Goal: Task Accomplishment & Management: Complete application form

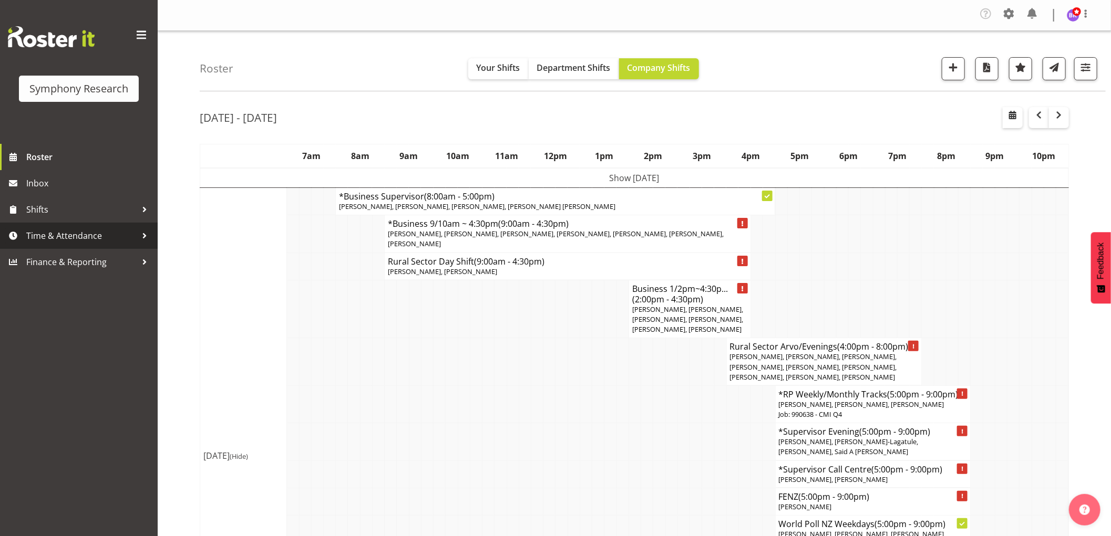
click at [88, 239] on span "Time & Attendance" at bounding box center [81, 236] width 110 height 16
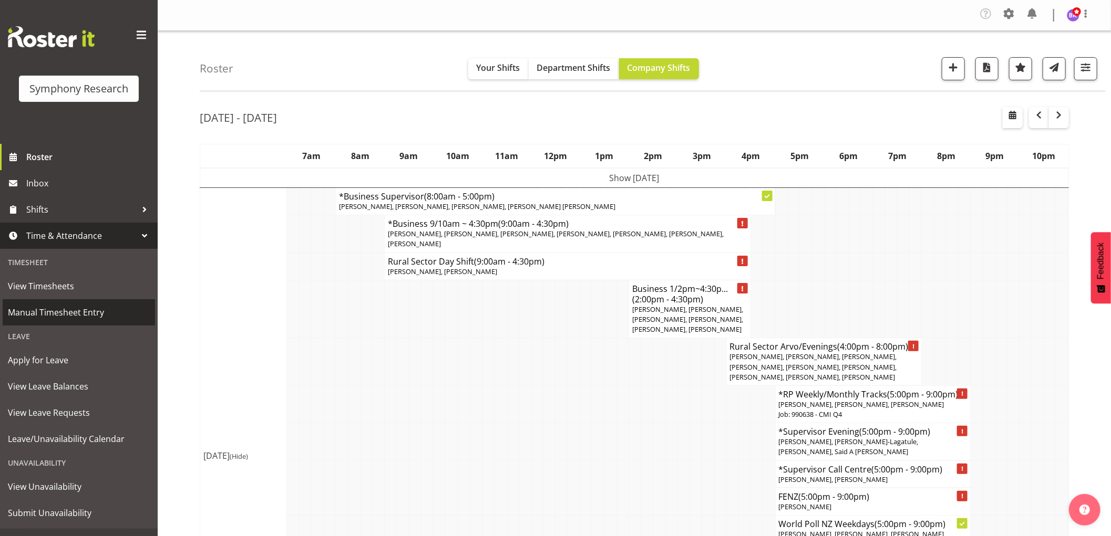
click at [69, 308] on span "Manual Timesheet Entry" at bounding box center [79, 313] width 142 height 16
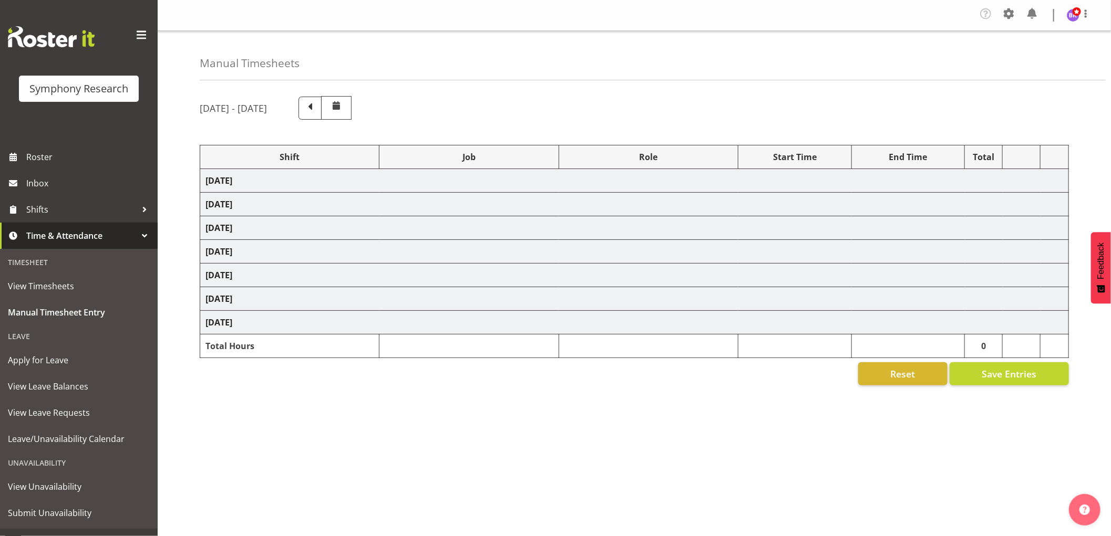
select select "1607"
select select "743"
select select "1607"
select select "10574"
select select "1607"
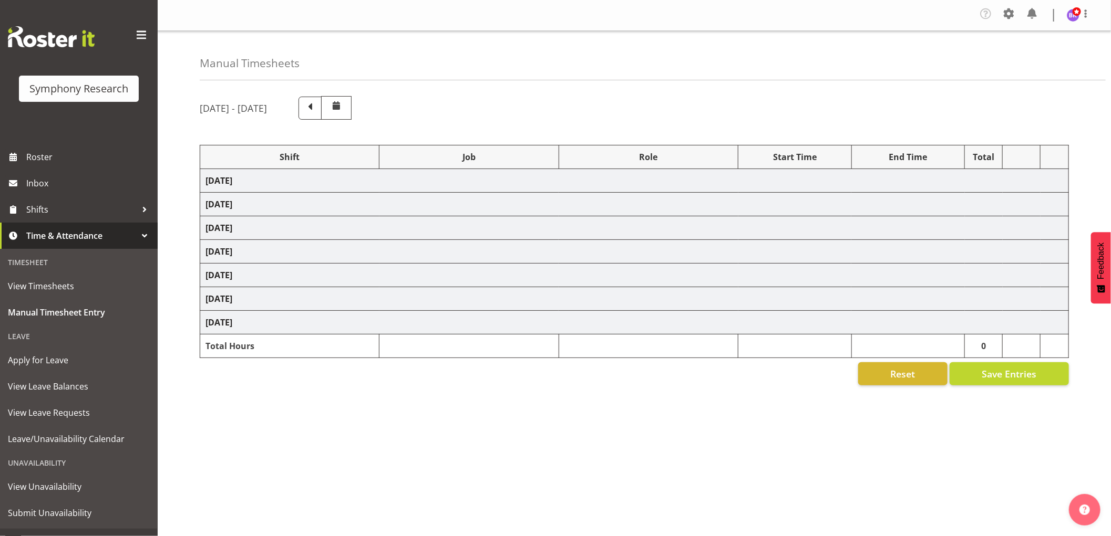
select select "9426"
select select "1607"
select select "9636"
select select "1607"
select select "10549"
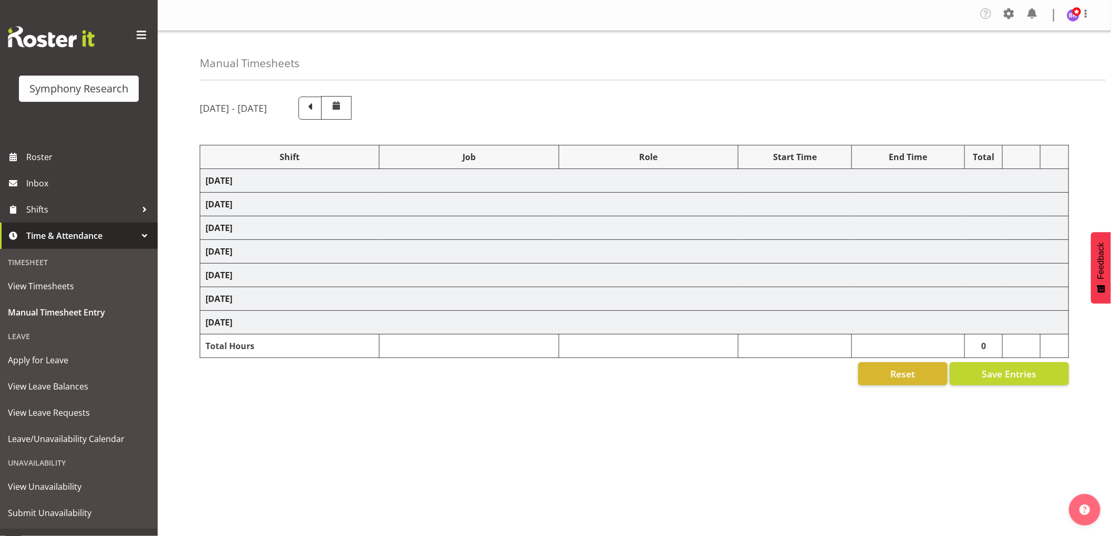
select select "1607"
select select "10576"
select select "1607"
select select "10242"
select select "1607"
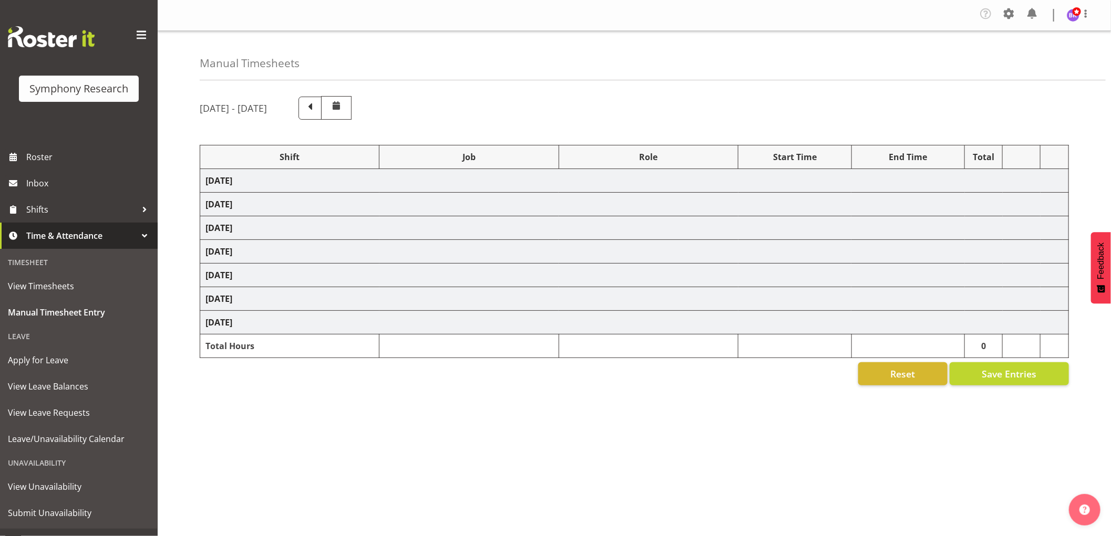
select select "10242"
select select "1607"
select select "10499"
select select "1607"
select select "10527"
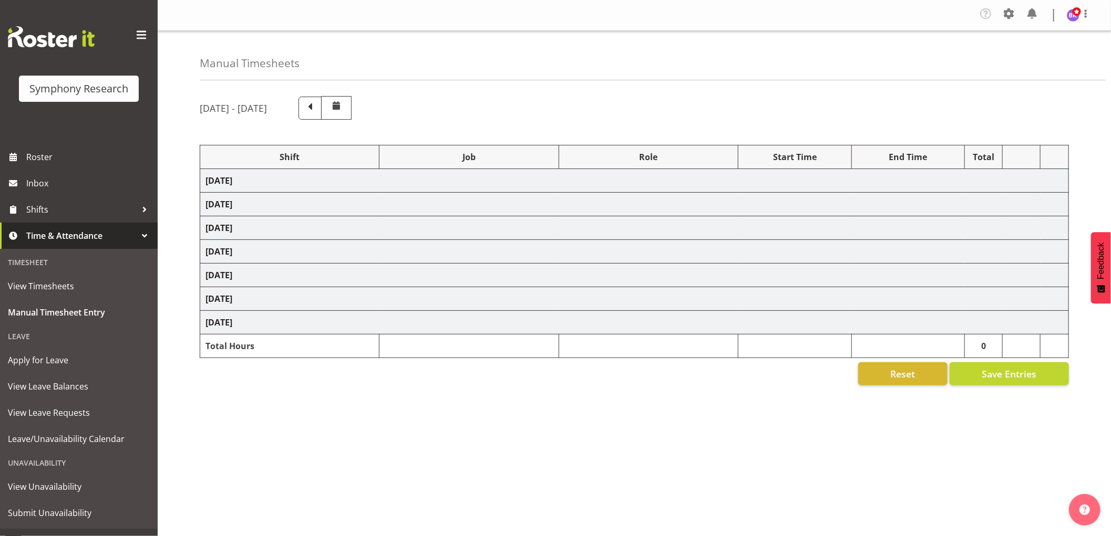
select select "1607"
select select "10585"
select select "1607"
select select "10587"
select select "1607"
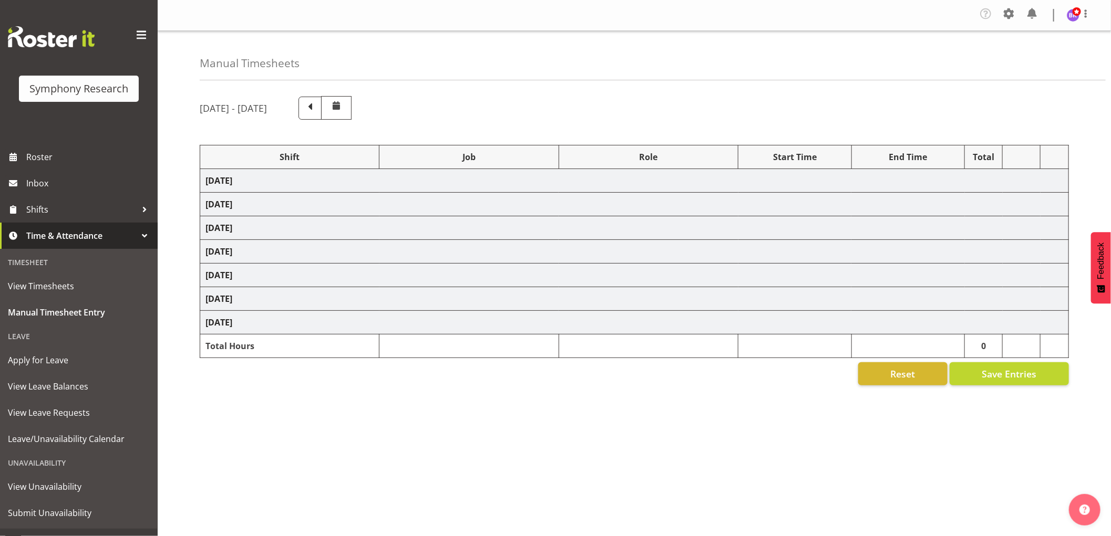
select select "743"
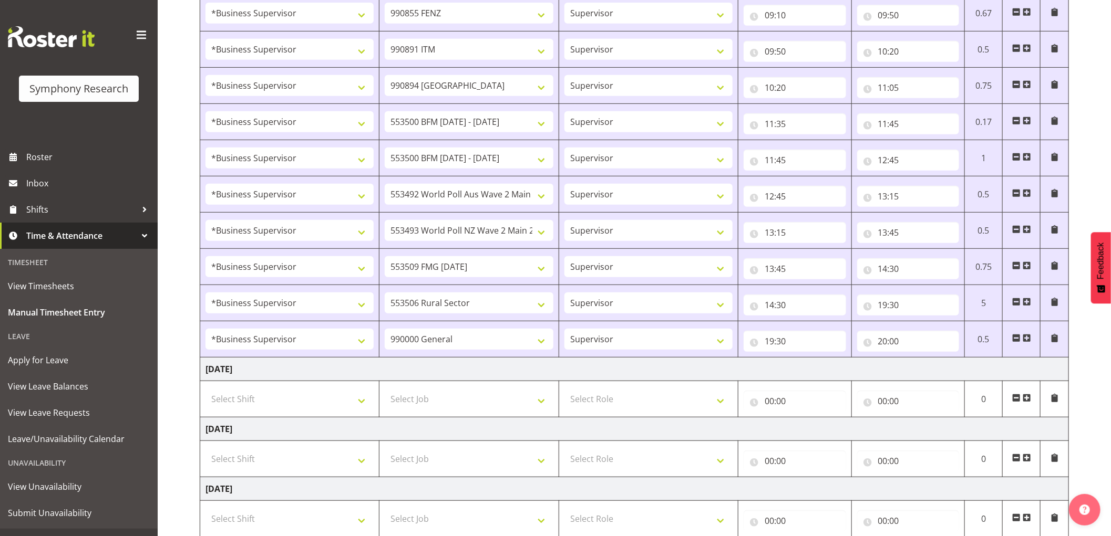
scroll to position [408, 0]
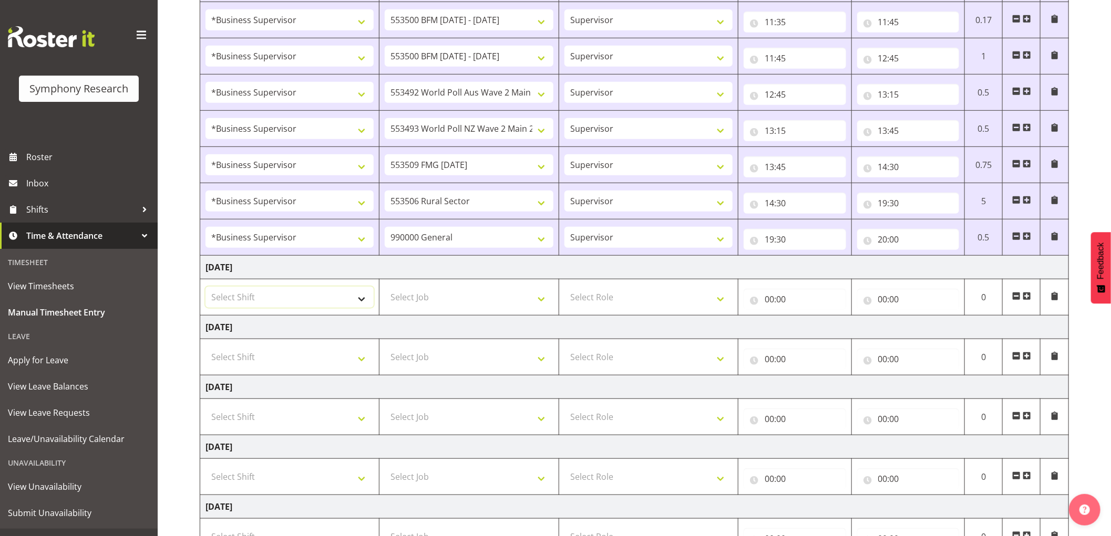
click at [358, 304] on select "Select Shift !!Weekend Residential (Roster IT Shift Label) *Business 9/10am ~ 4…" at bounding box center [289, 297] width 168 height 21
